Goal: Task Accomplishment & Management: Use online tool/utility

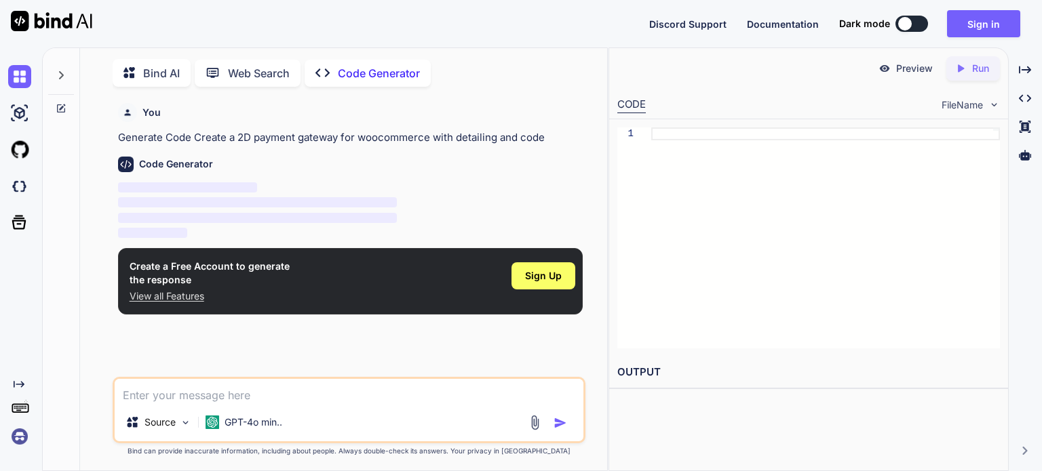
scroll to position [5, 0]
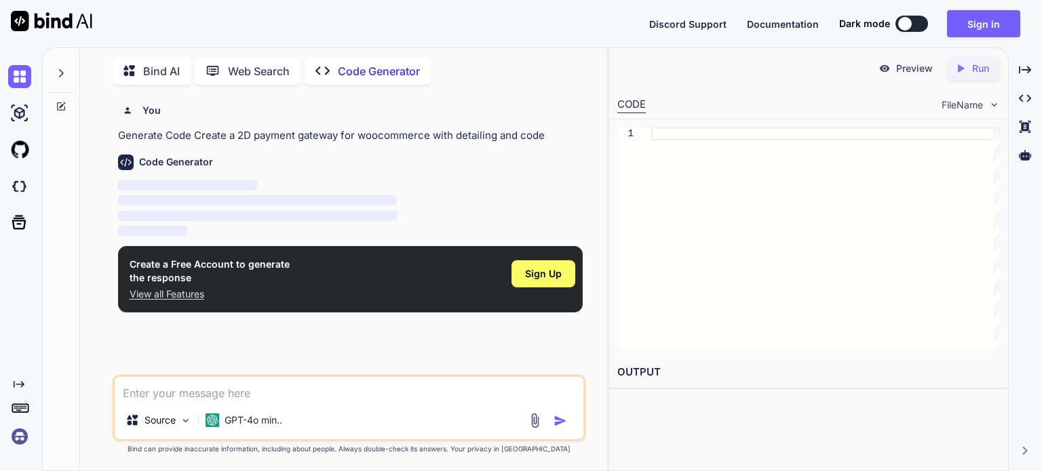
type textarea "x"
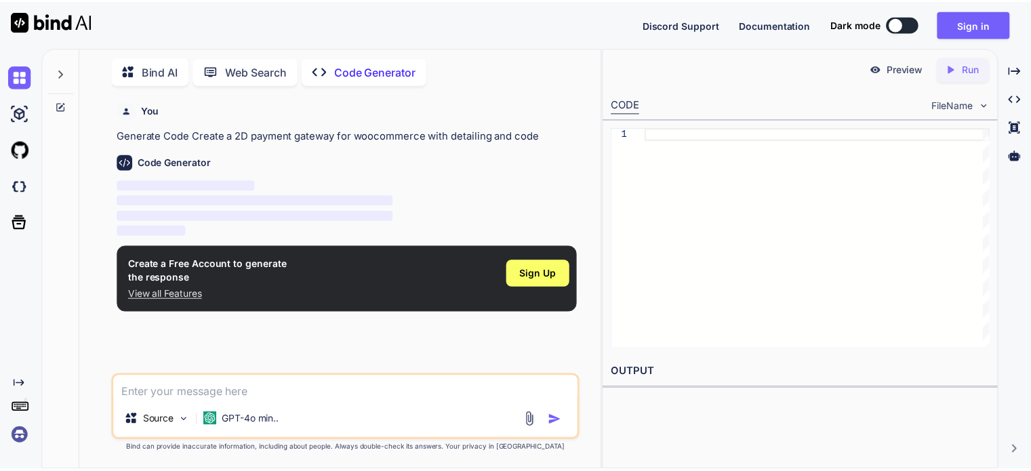
scroll to position [0, 0]
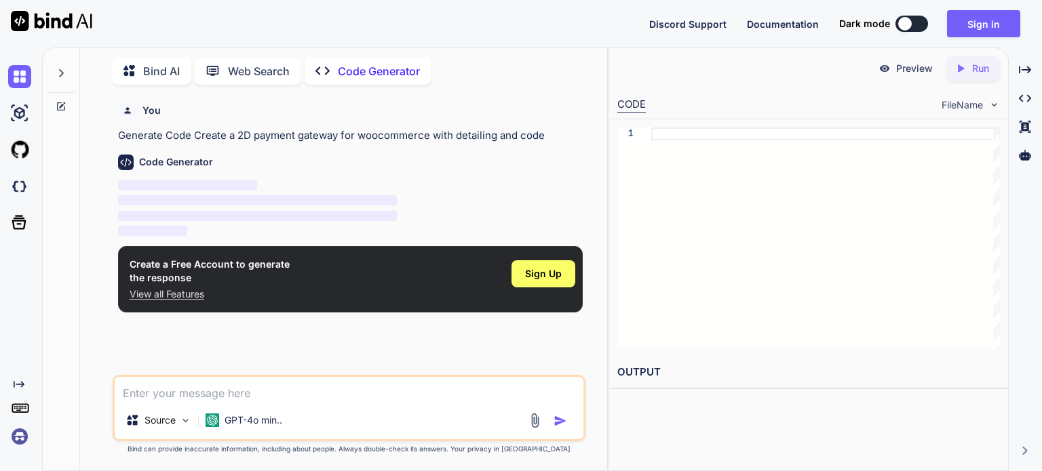
paste textarea "Create a 2D payment gateway for woocommerce with detailing and code"
type textarea "Create a 2D payment gateway for woocommerce with detailing and code"
type textarea "x"
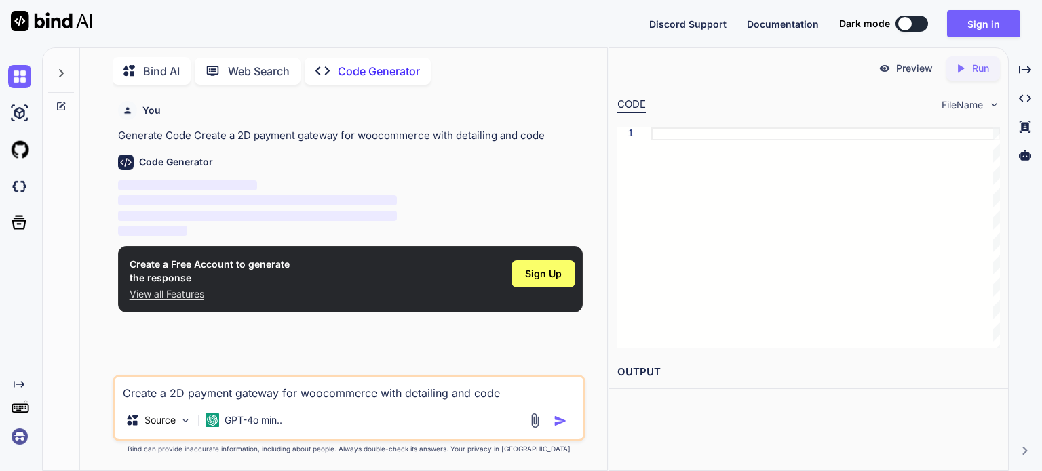
type textarea "Create a 2D payment gateway for woocommerce with detailing and code"
click at [557, 420] on img "button" at bounding box center [560, 421] width 14 height 14
click at [538, 266] on div "Sign Up" at bounding box center [543, 273] width 64 height 27
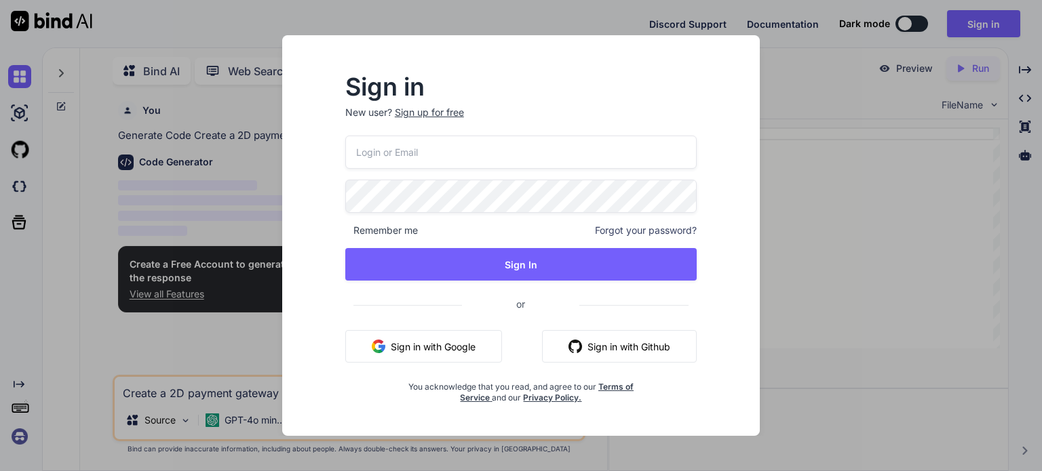
click at [439, 114] on div "Sign up for free" at bounding box center [429, 113] width 69 height 14
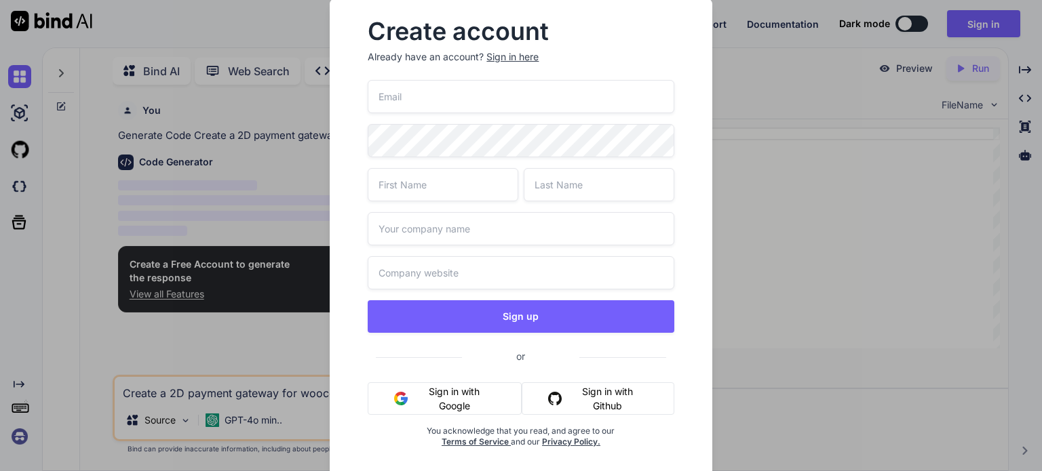
click at [429, 111] on input "email" at bounding box center [521, 96] width 306 height 33
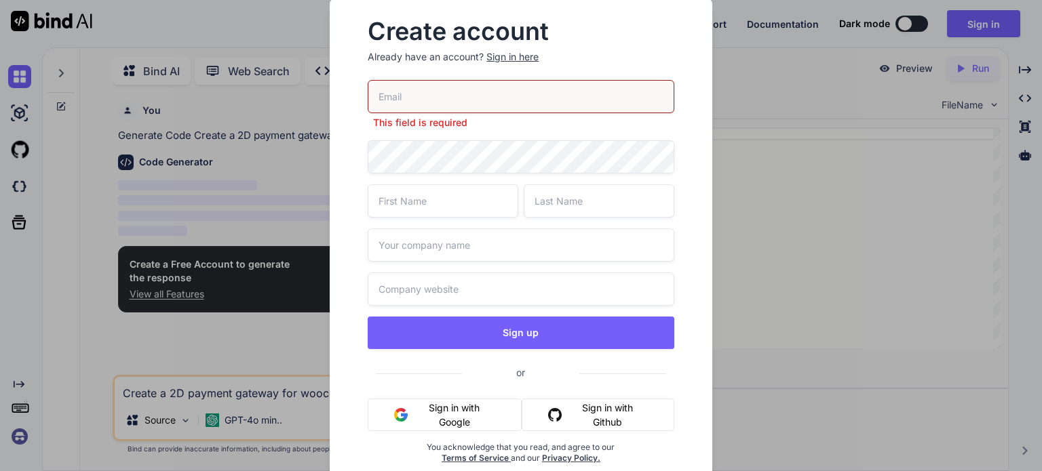
click at [481, 400] on button "Sign in with Google" at bounding box center [445, 415] width 154 height 33
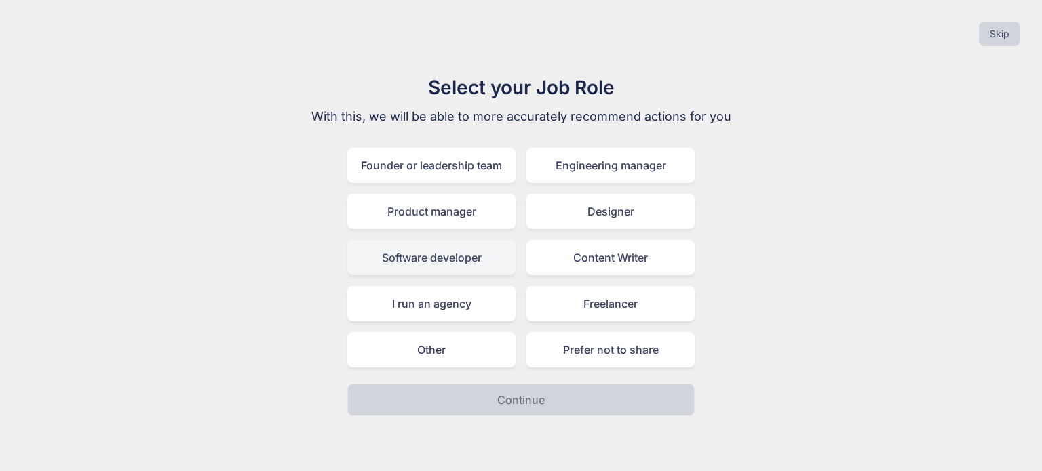
click at [469, 247] on div "Software developer" at bounding box center [431, 257] width 168 height 35
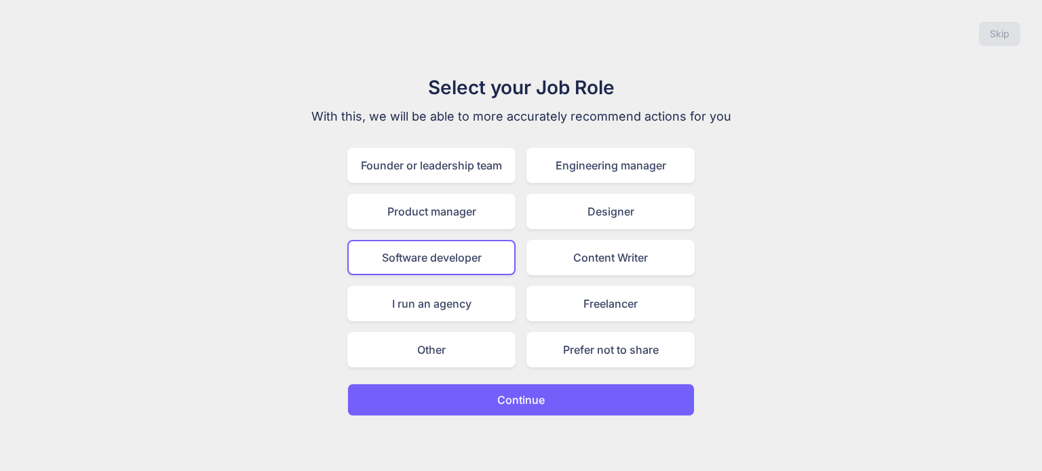
click at [502, 392] on p "Continue" at bounding box center [520, 400] width 47 height 16
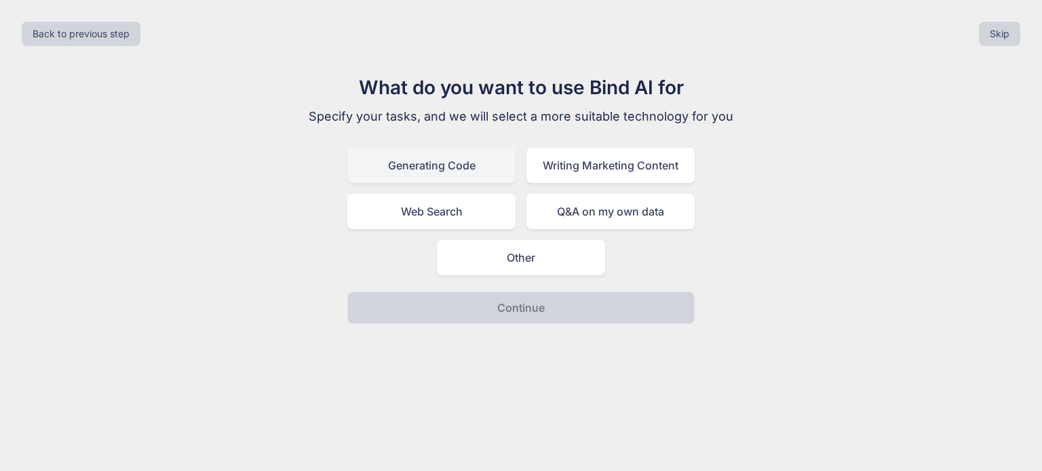
click at [452, 178] on div "Generating Code" at bounding box center [431, 165] width 168 height 35
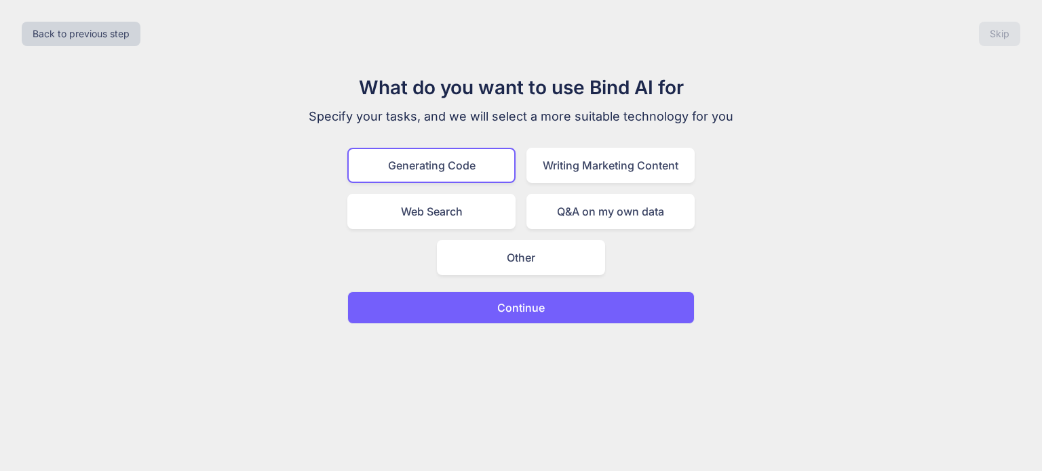
click at [507, 314] on p "Continue" at bounding box center [520, 308] width 47 height 16
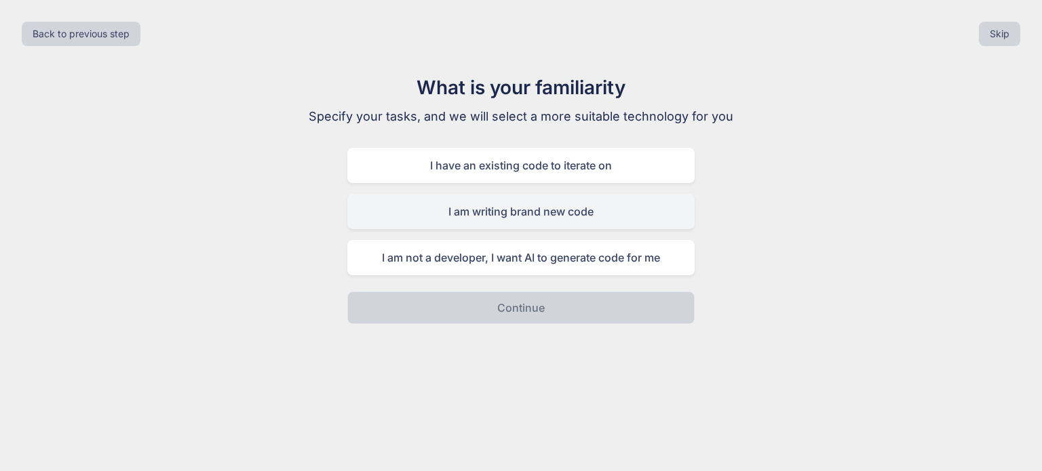
click at [534, 220] on div "I am writing brand new code" at bounding box center [520, 211] width 347 height 35
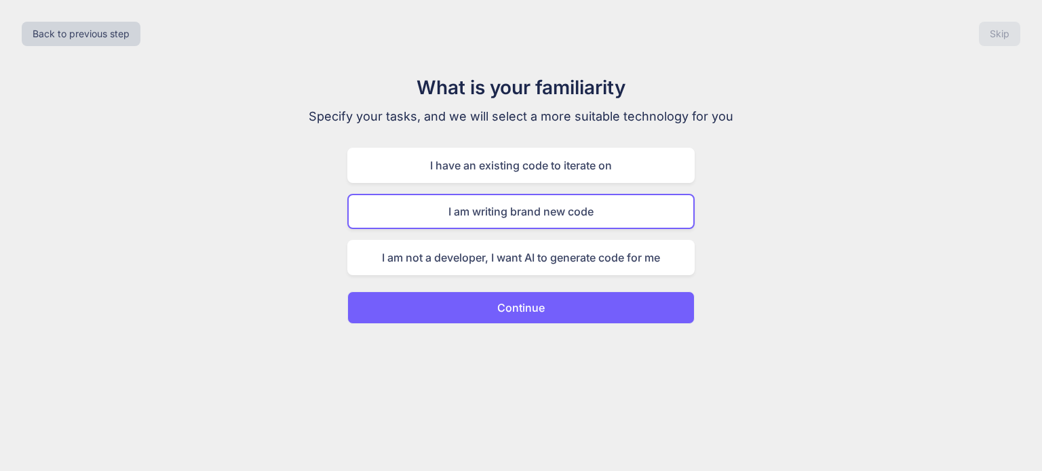
click at [550, 294] on button "Continue" at bounding box center [520, 308] width 347 height 33
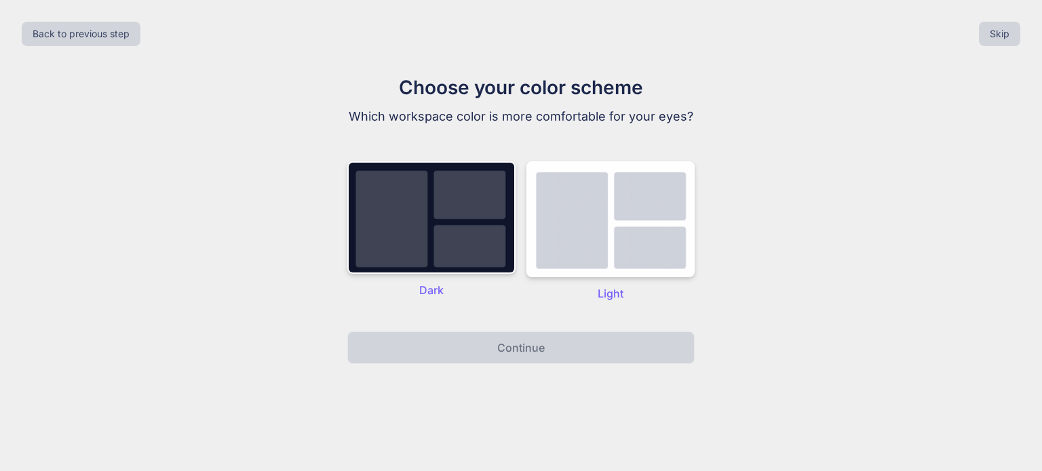
click at [519, 234] on div "Dark Light" at bounding box center [520, 231] width 347 height 167
click at [491, 234] on img at bounding box center [431, 217] width 168 height 113
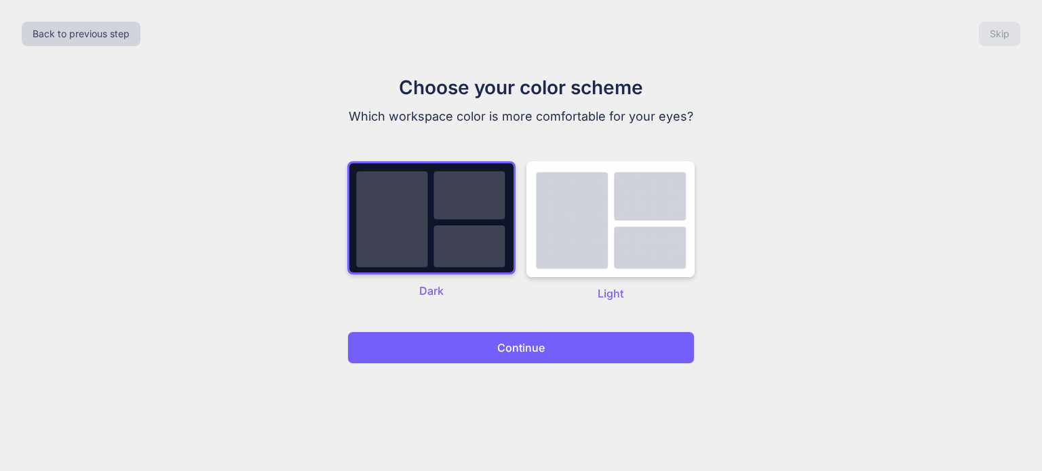
click at [555, 352] on button "Continue" at bounding box center [520, 348] width 347 height 33
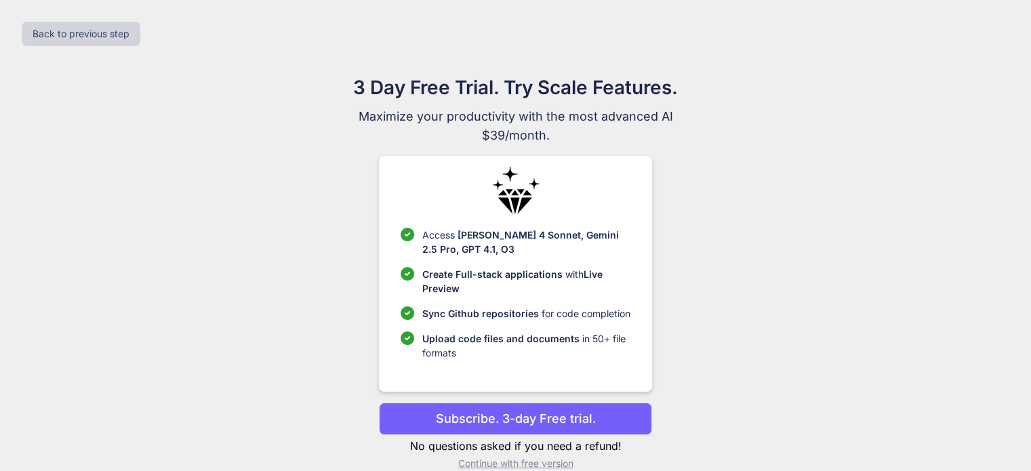
scroll to position [20, 0]
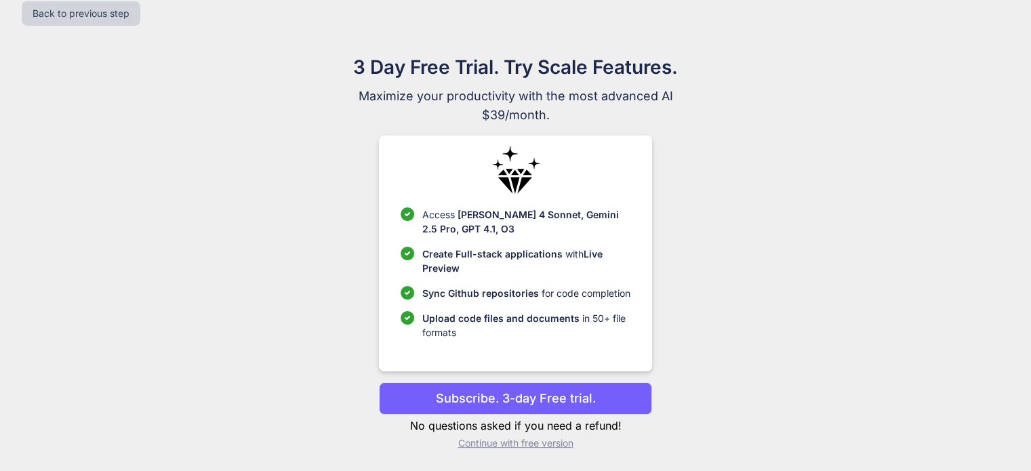
click at [551, 438] on p "Continue with free version" at bounding box center [515, 444] width 273 height 14
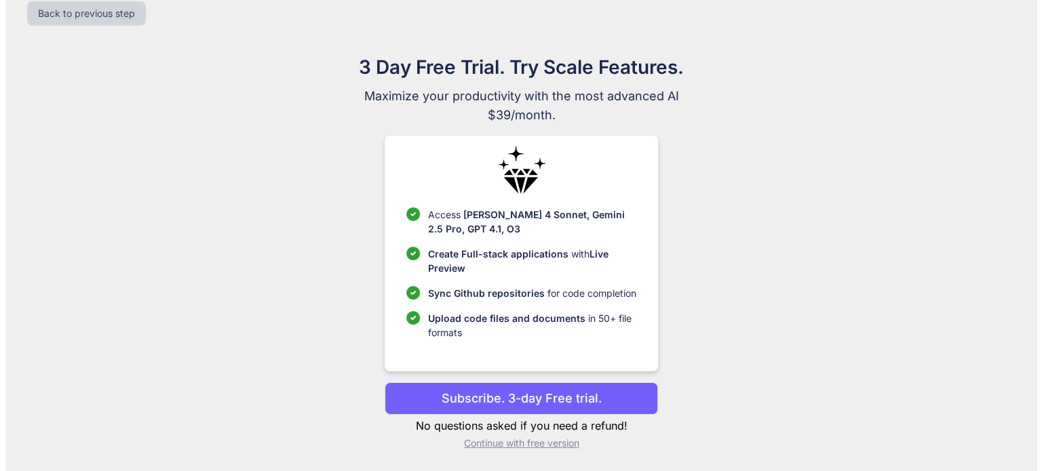
scroll to position [0, 0]
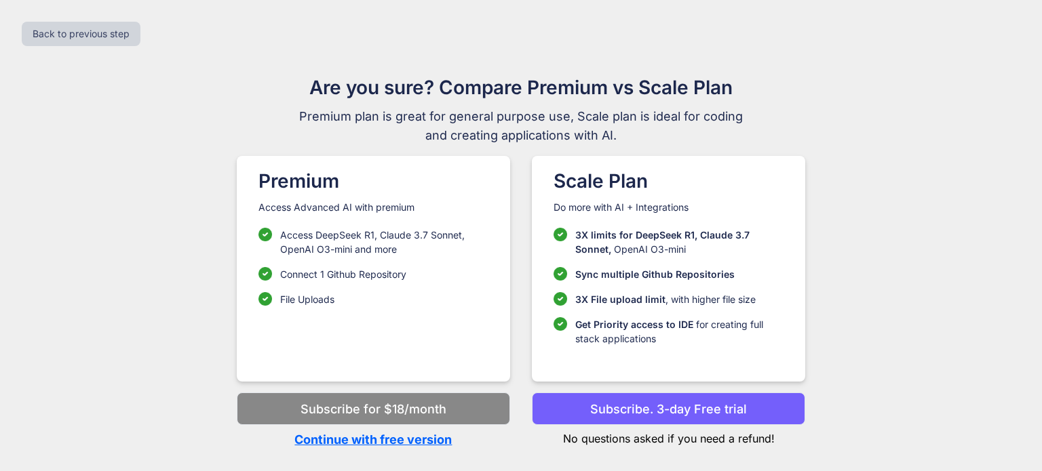
click at [429, 434] on p "Continue with free version" at bounding box center [373, 440] width 273 height 18
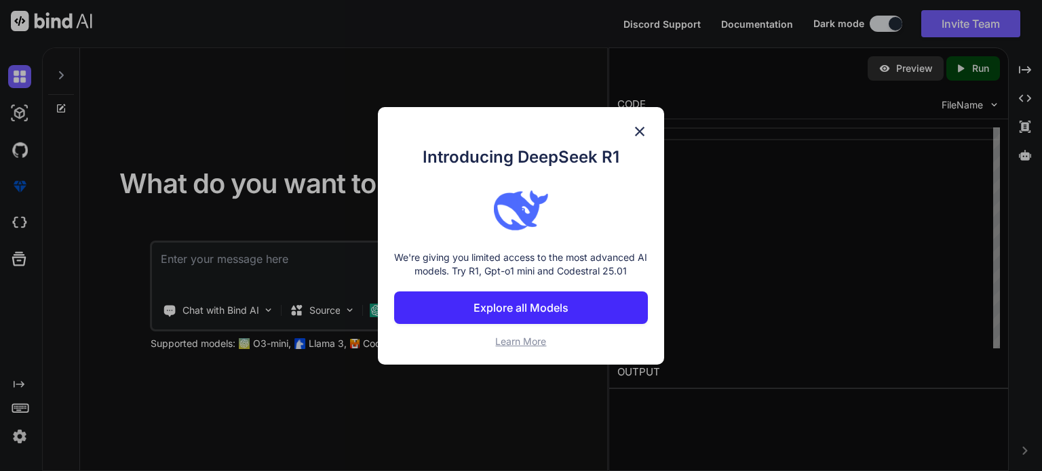
click at [647, 127] on img at bounding box center [639, 131] width 16 height 16
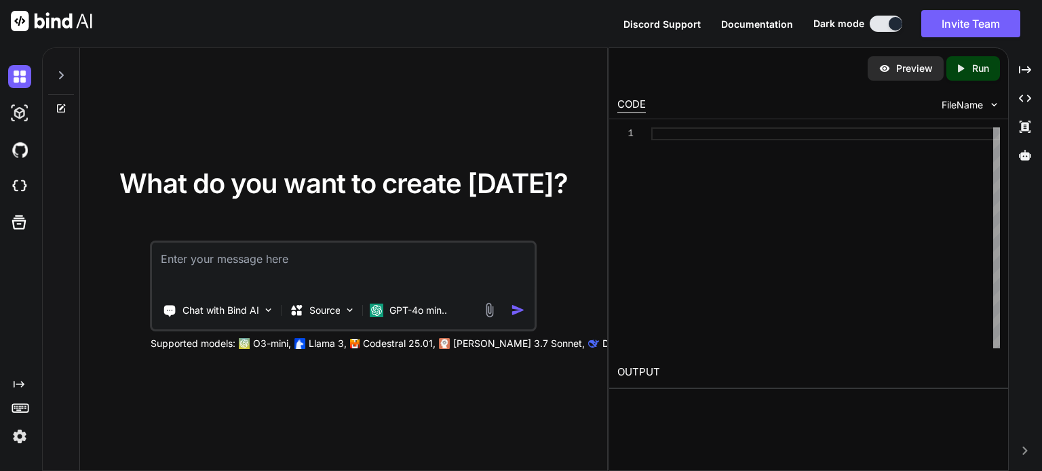
click at [304, 269] on textarea at bounding box center [344, 268] width 382 height 50
paste textarea "[CREDIT_CARD_NUMBER]"
type textarea "x"
type textarea "[CREDIT_CARD_NUMBER]"
type textarea "x"
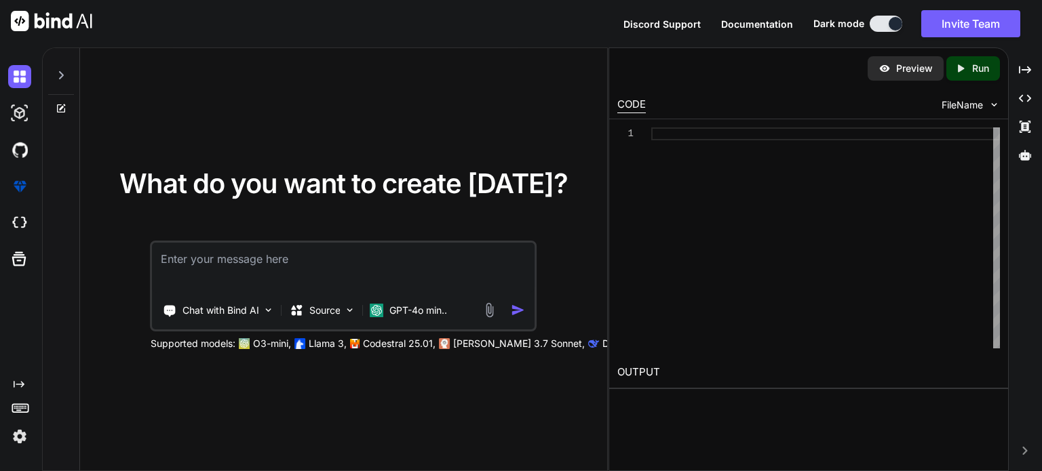
paste textarea "Create a 2D payment gateway for woocommerce with detailing and code with stripe…"
type textarea "x"
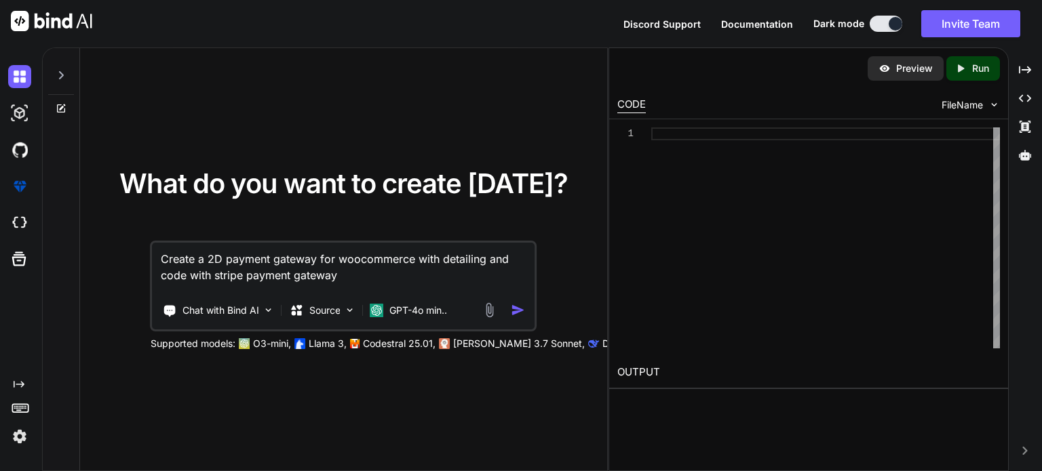
type textarea "Create a 2D payment gateway for woocommerce with detailing and code with stripe…"
click at [514, 304] on img "button" at bounding box center [518, 310] width 14 height 14
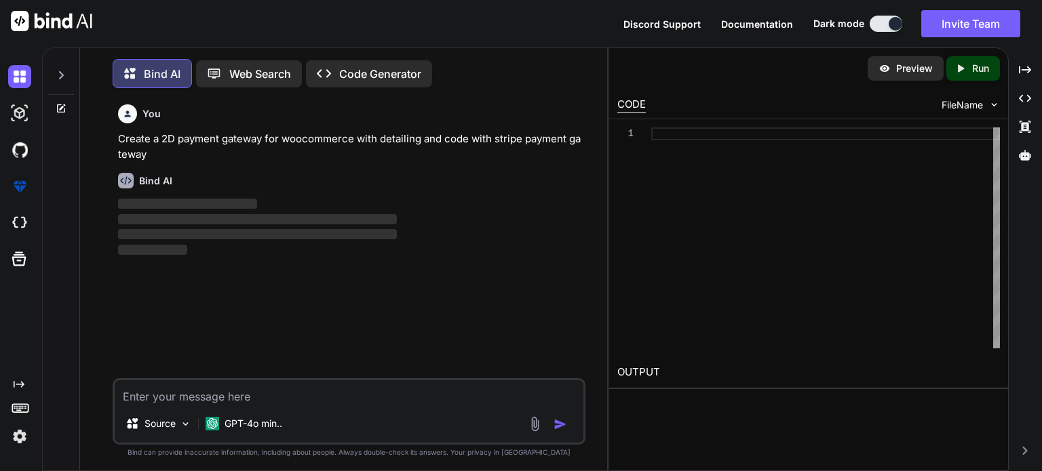
scroll to position [5, 0]
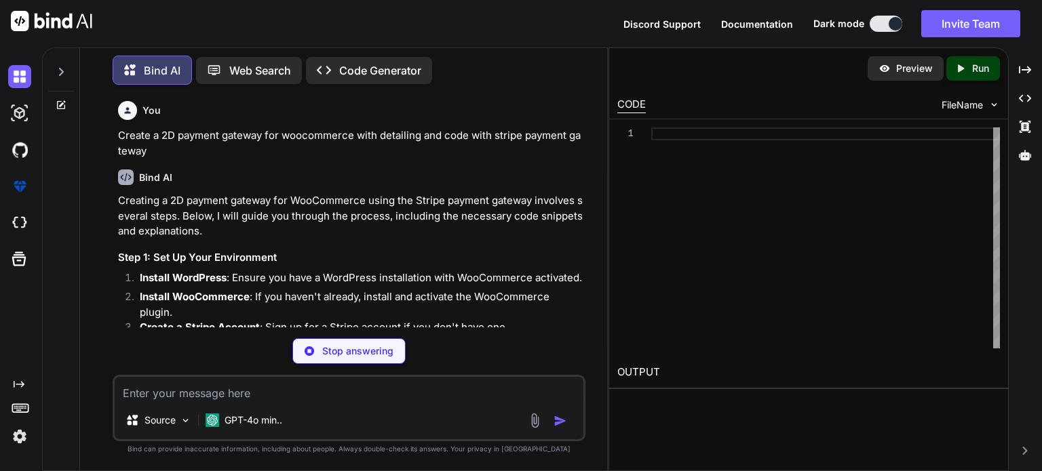
type textarea "x"
type textarea "add_filter( 'woocommerce_payment_gateways', 'add_custom_stripe_gateway' ); }"
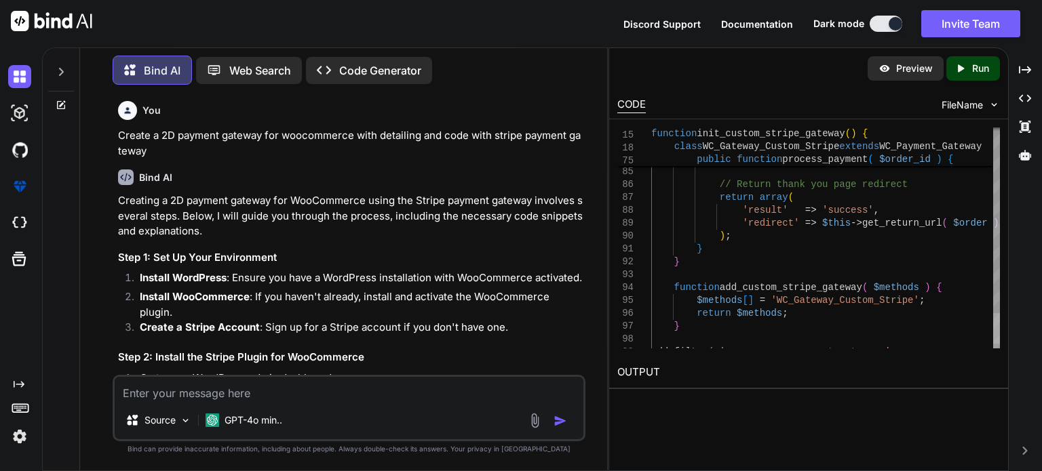
click at [993, 333] on div at bounding box center [996, 328] width 7 height 31
click at [954, 67] on icon "Created with Pixso." at bounding box center [960, 68] width 12 height 12
click at [972, 70] on p "Run" at bounding box center [980, 69] width 17 height 14
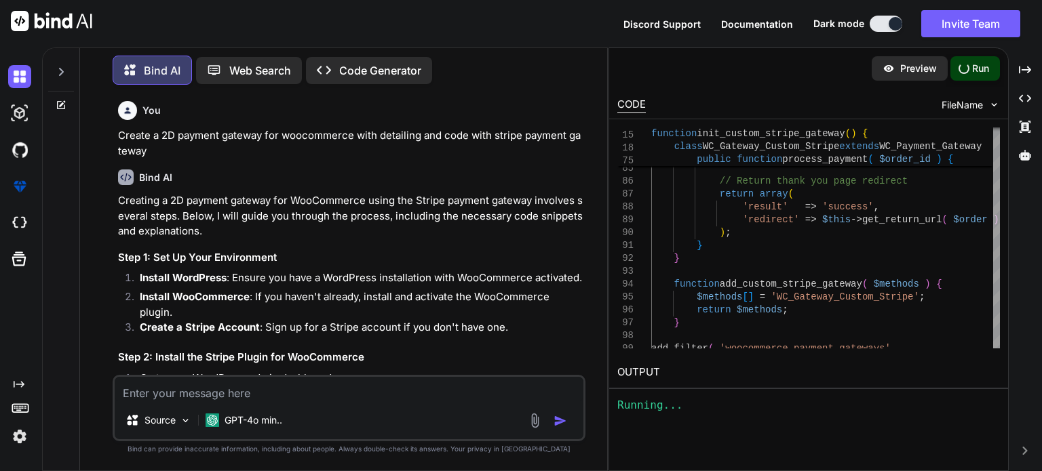
type textarea "x"
click at [1027, 453] on icon "Created with Pixso." at bounding box center [1025, 451] width 8 height 8
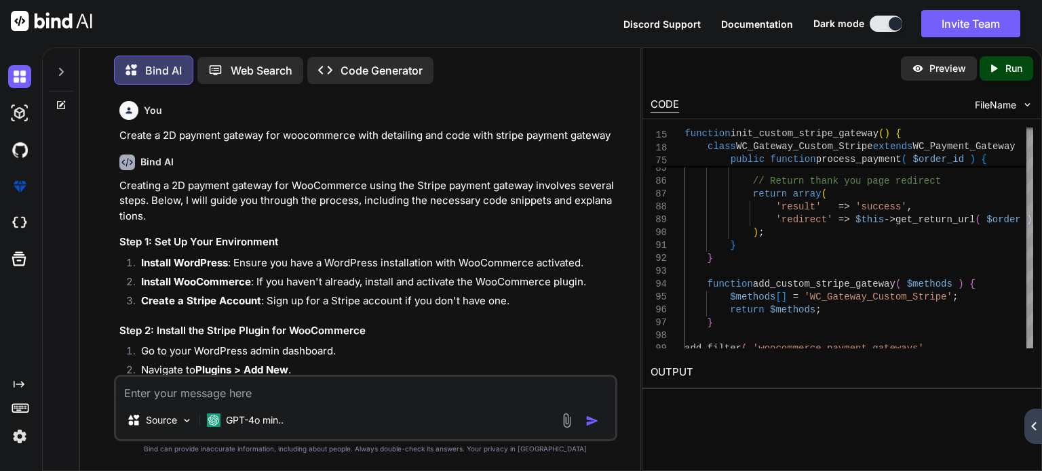
click at [1031, 434] on div "Created with Pixso." at bounding box center [1033, 426] width 18 height 35
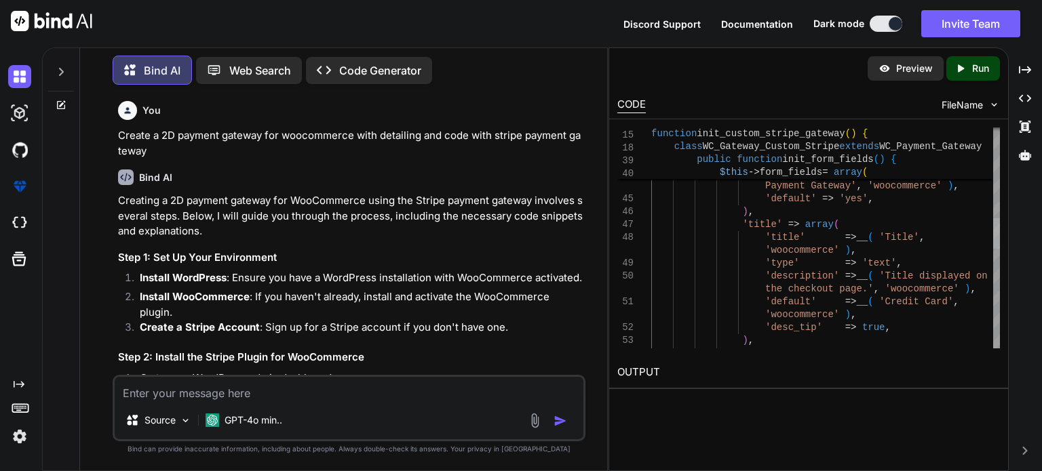
click at [993, 232] on div at bounding box center [996, 233] width 7 height 31
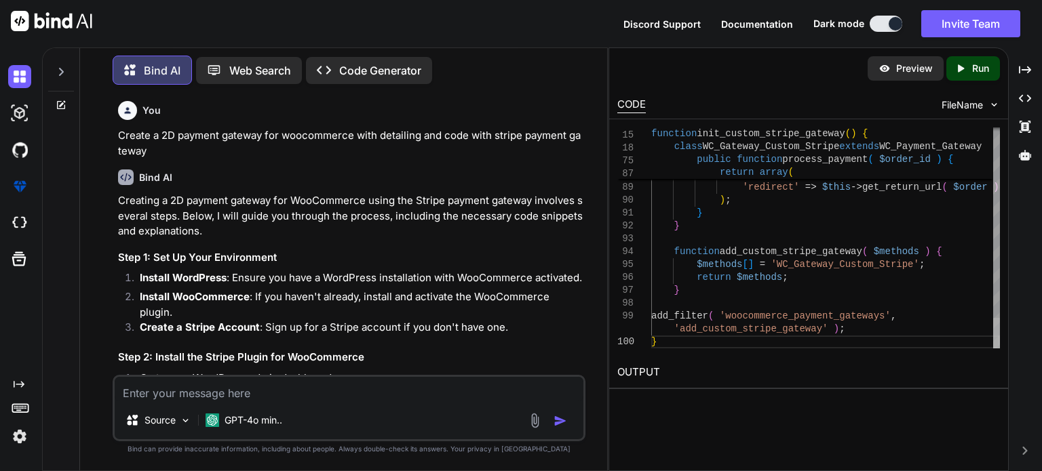
click at [993, 349] on div at bounding box center [996, 333] width 7 height 31
